Goal: Navigation & Orientation: Find specific page/section

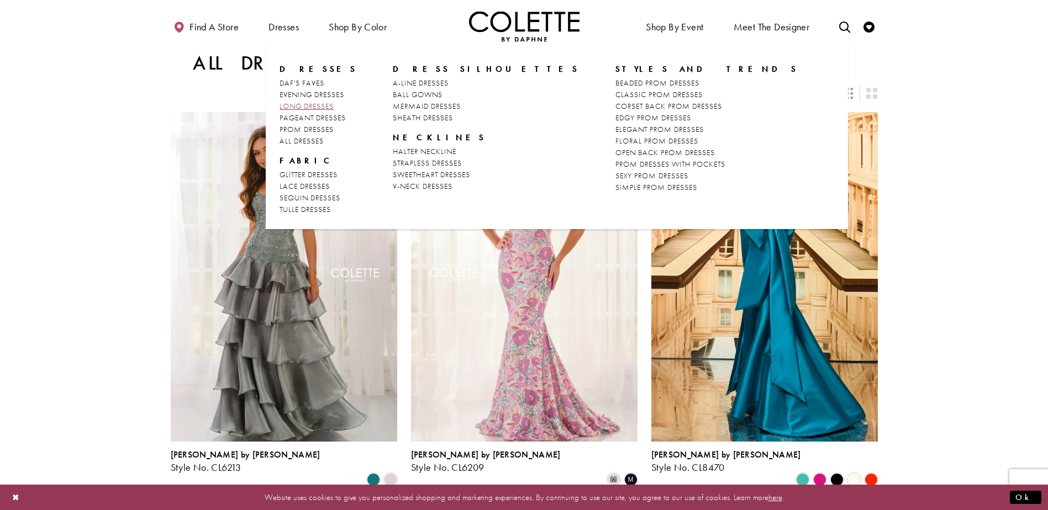
click at [299, 102] on span "LONG DRESSES" at bounding box center [306, 106] width 54 height 10
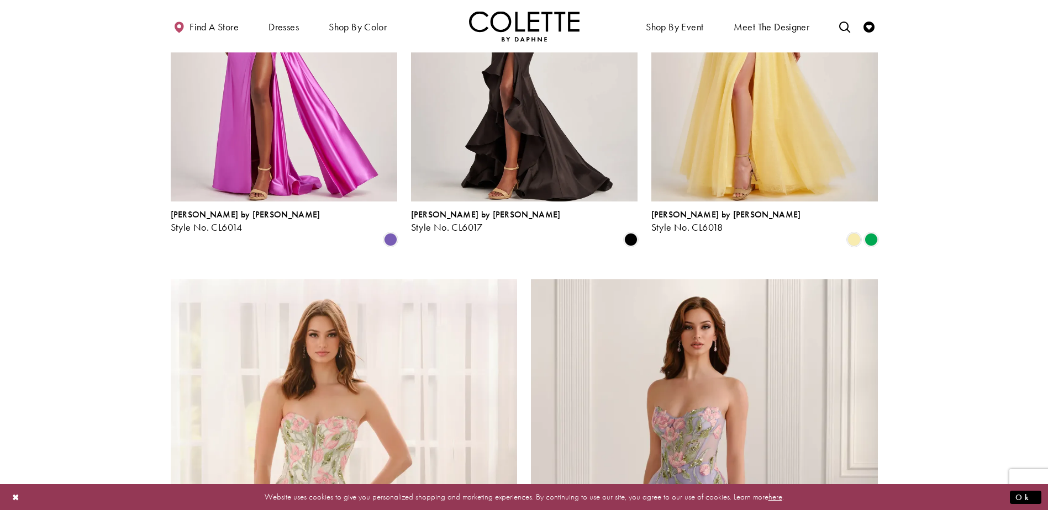
scroll to position [1215, 0]
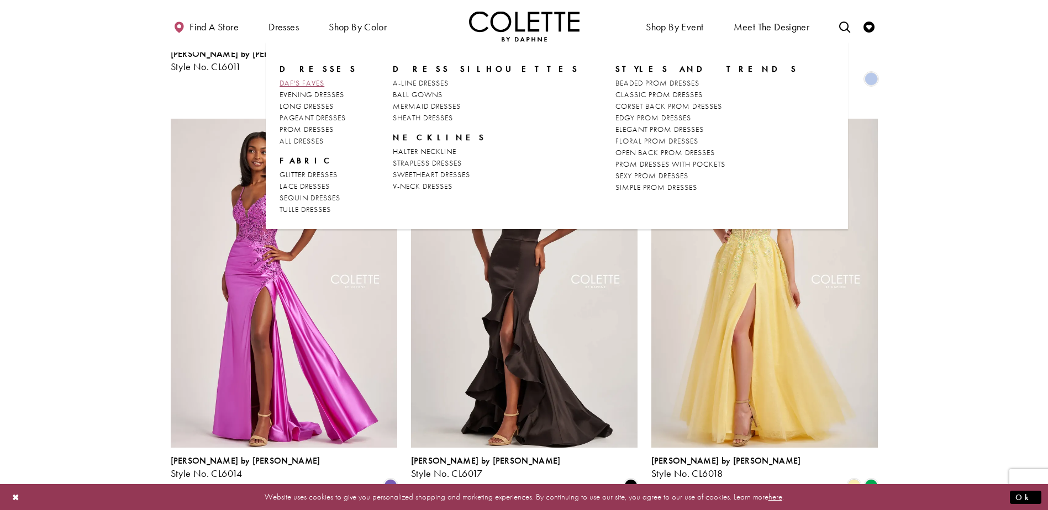
click at [288, 82] on span "DAF'S FAVES" at bounding box center [301, 83] width 45 height 10
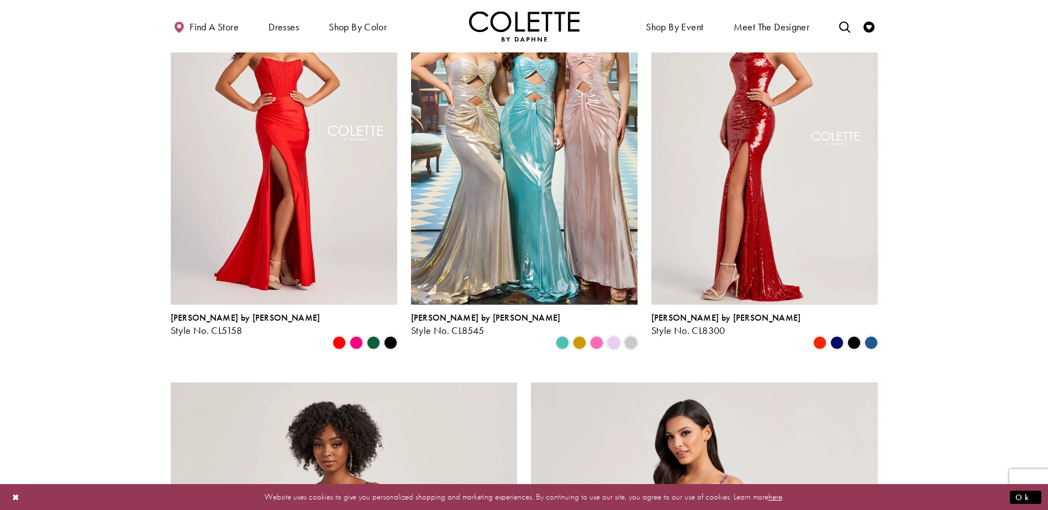
scroll to position [1160, 0]
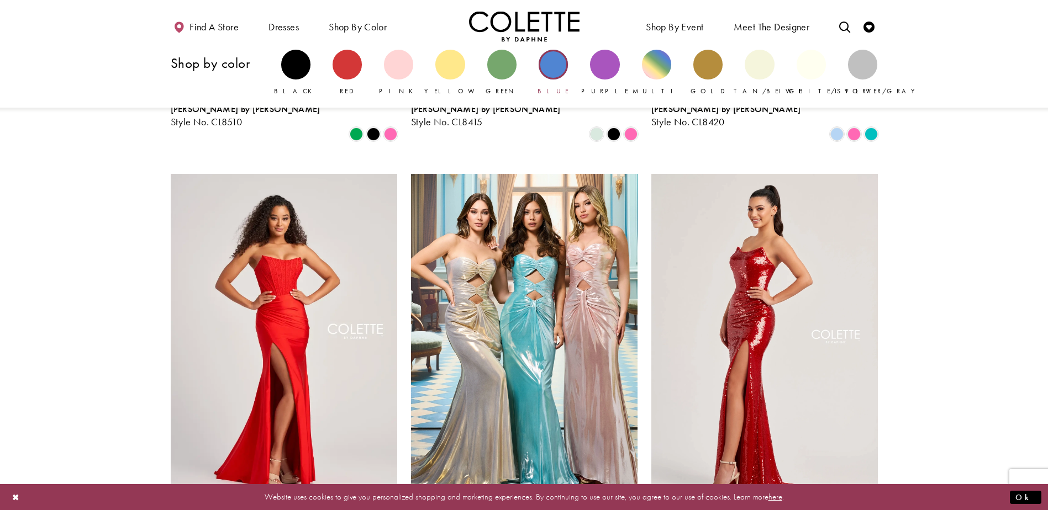
click at [548, 68] on div "Primary block" at bounding box center [553, 64] width 29 height 29
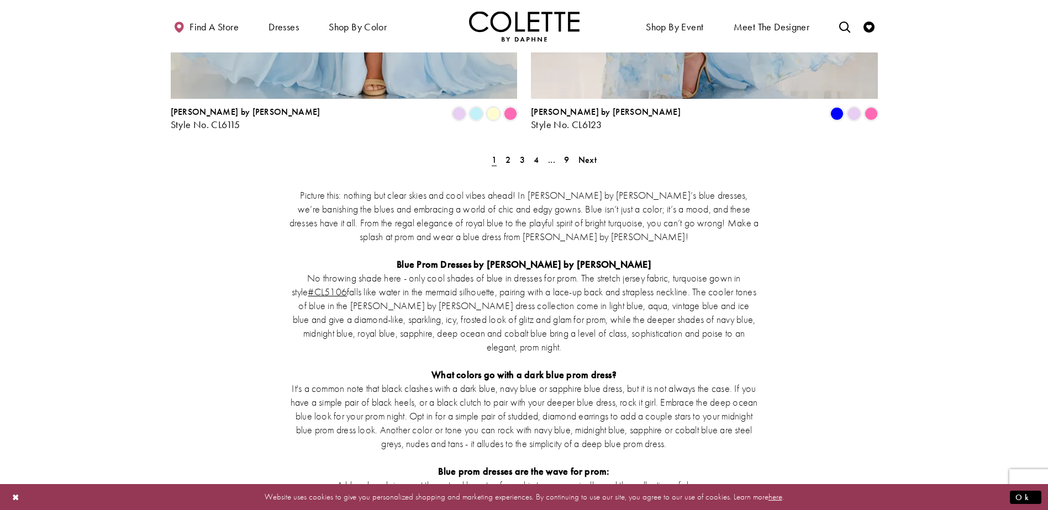
scroll to position [2320, 0]
